Goal: Information Seeking & Learning: Learn about a topic

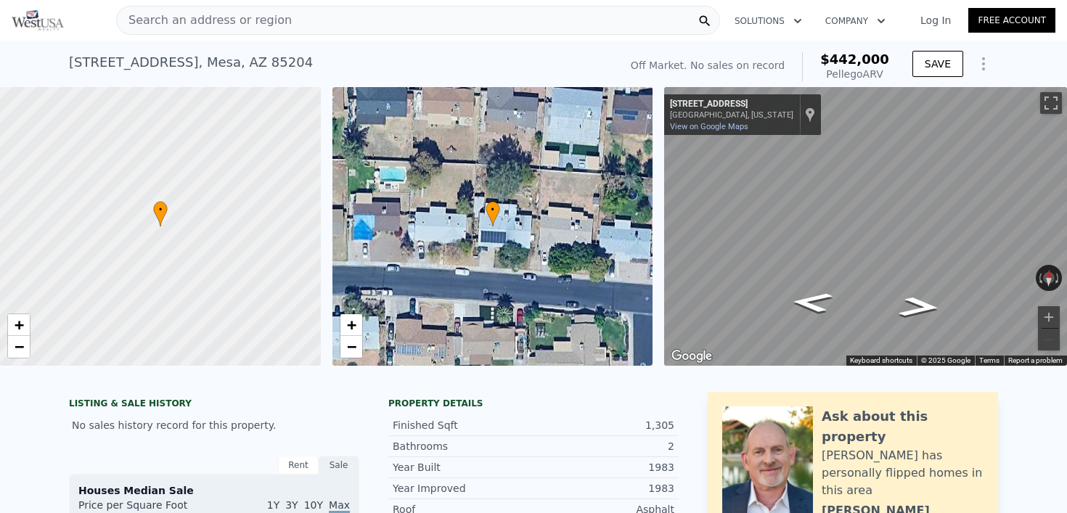
click at [443, 62] on div "[STREET_ADDRESS] No sales on record (~ARV $442k )" at bounding box center [341, 66] width 544 height 41
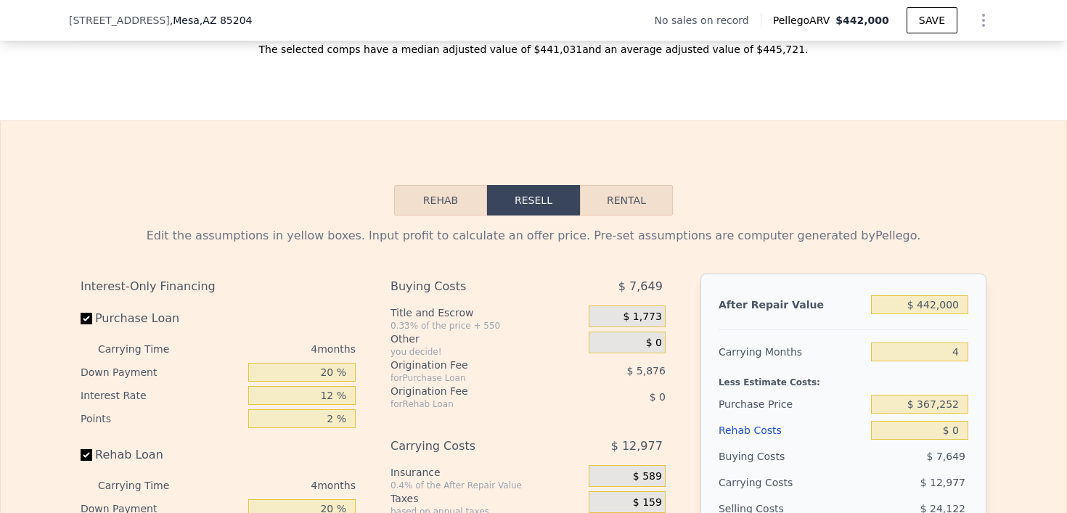
scroll to position [1932, 0]
click at [424, 186] on button "Rehab" at bounding box center [440, 199] width 93 height 30
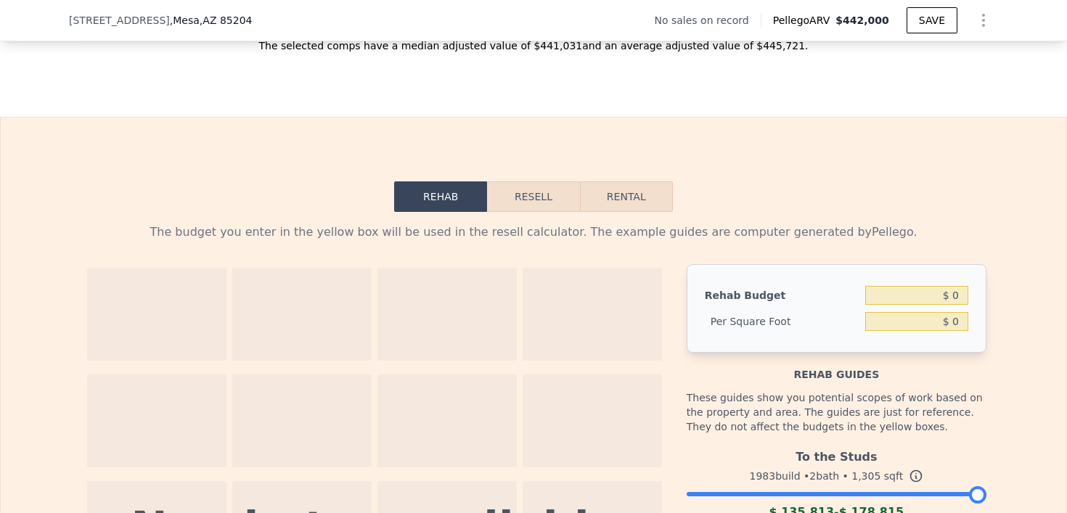
scroll to position [1906, 0]
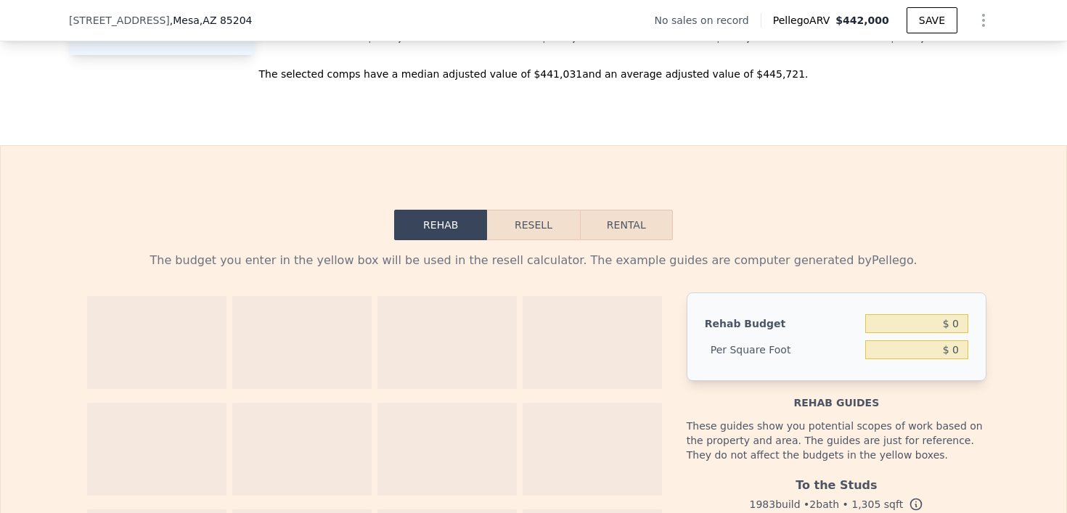
click at [509, 210] on button "Resell" at bounding box center [533, 225] width 92 height 30
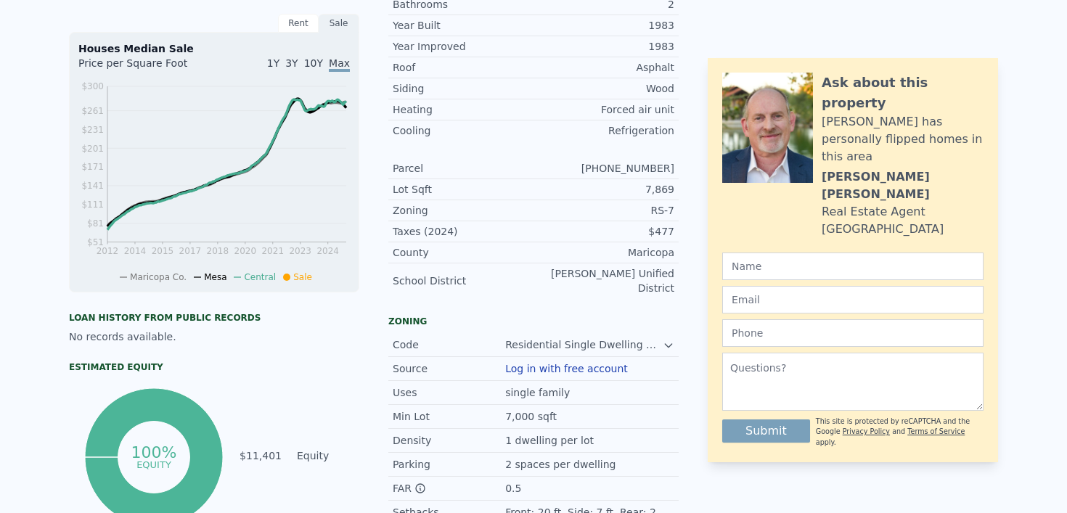
scroll to position [0, 0]
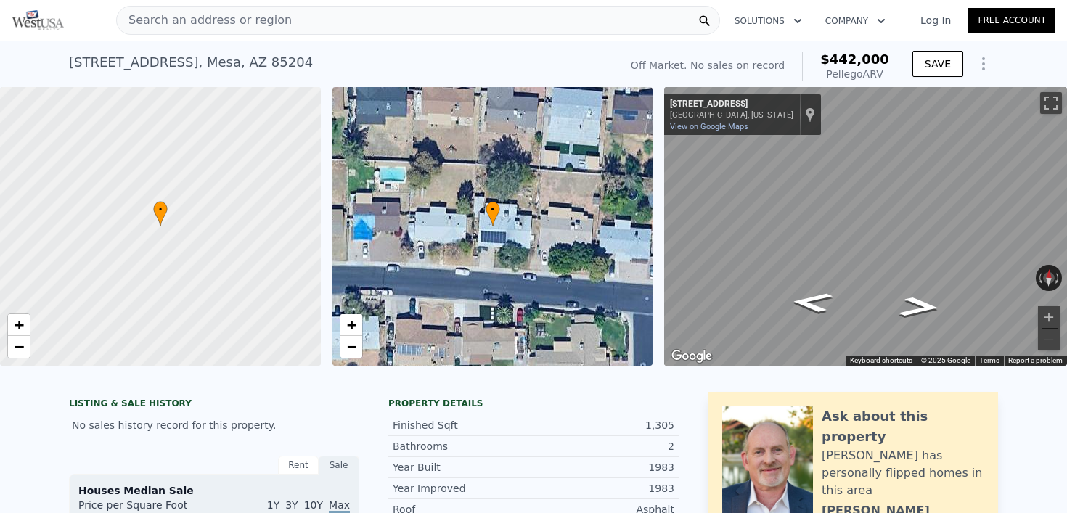
click at [411, 62] on div "[STREET_ADDRESS] No sales on record (~ARV $442k )" at bounding box center [341, 66] width 544 height 41
